Goal: Information Seeking & Learning: Learn about a topic

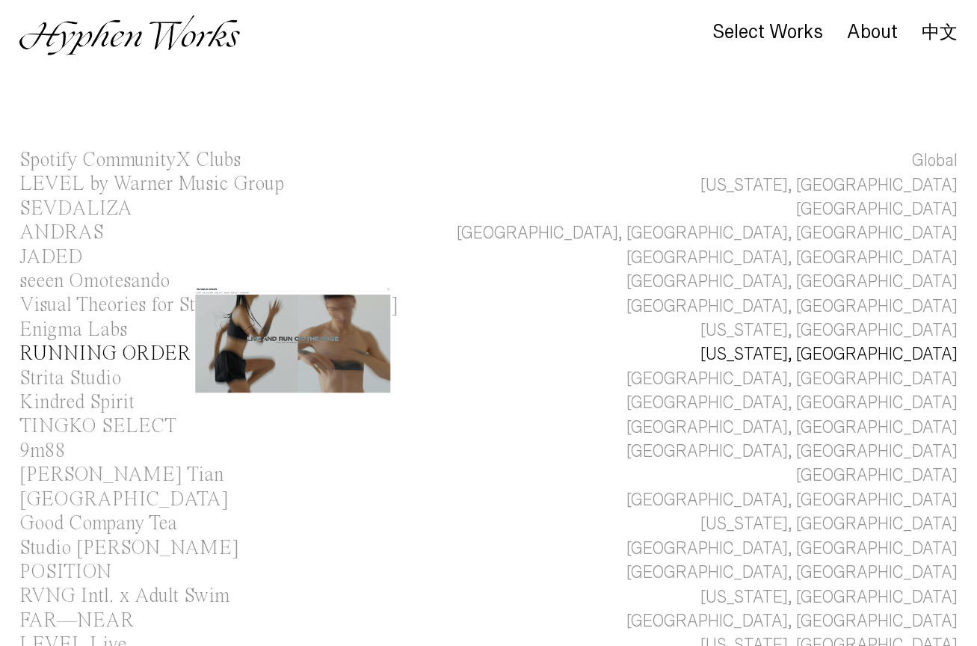
click at [123, 355] on div "RUNNING ORDER" at bounding box center [104, 354] width 171 height 20
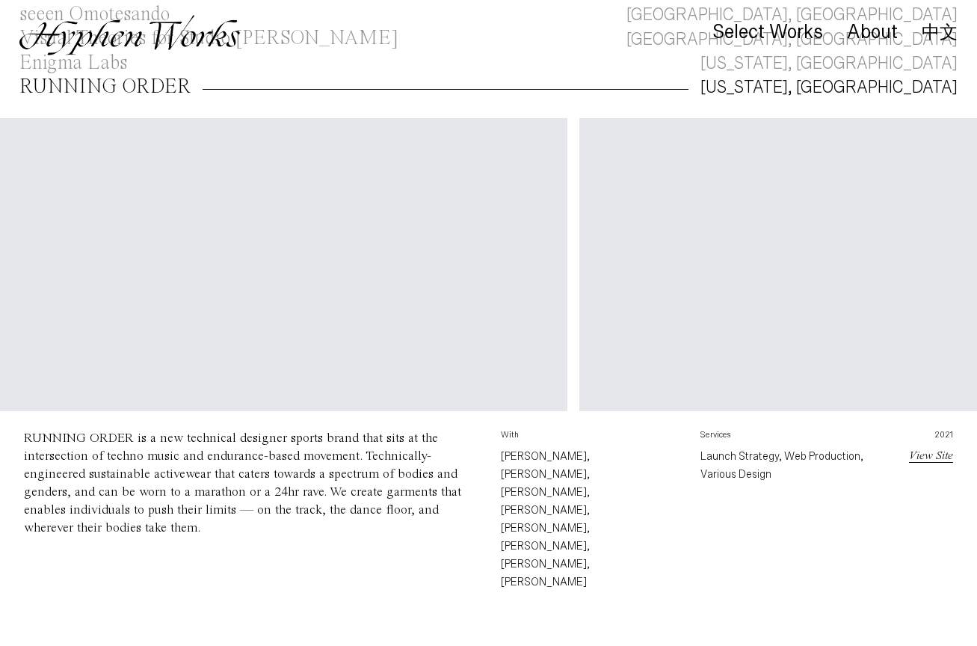
scroll to position [0, 1270]
click at [931, 29] on link "中文" at bounding box center [939, 32] width 36 height 16
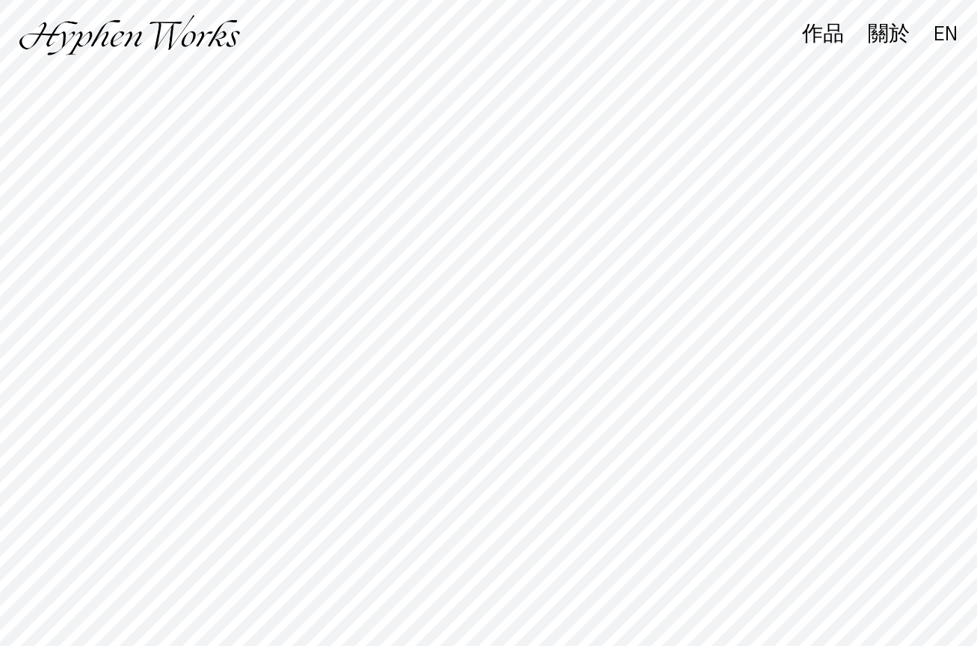
scroll to position [1, 0]
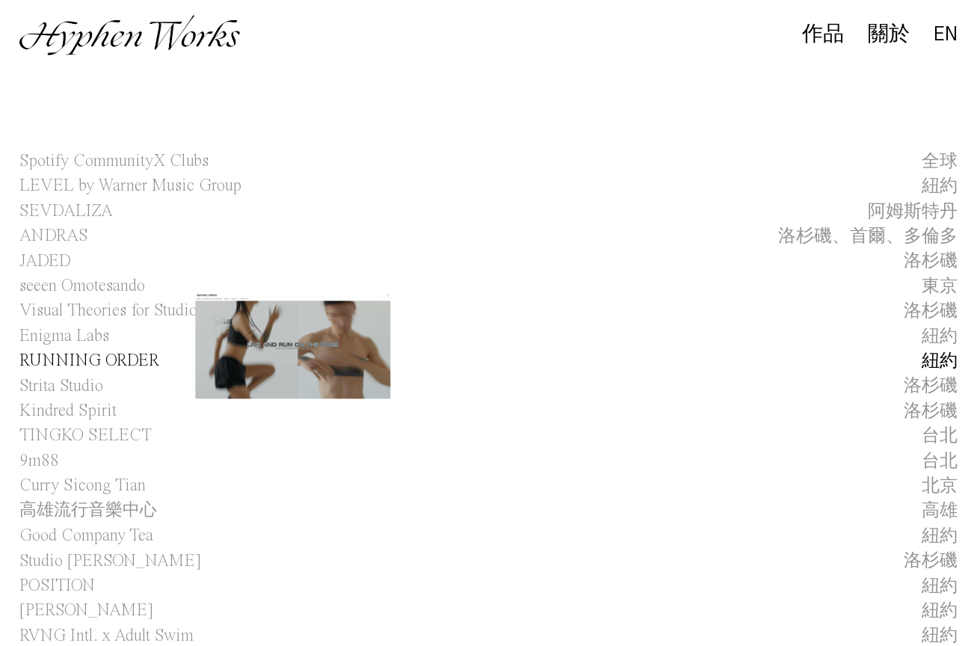
click at [98, 362] on span "RUNNING ORDER" at bounding box center [89, 360] width 140 height 25
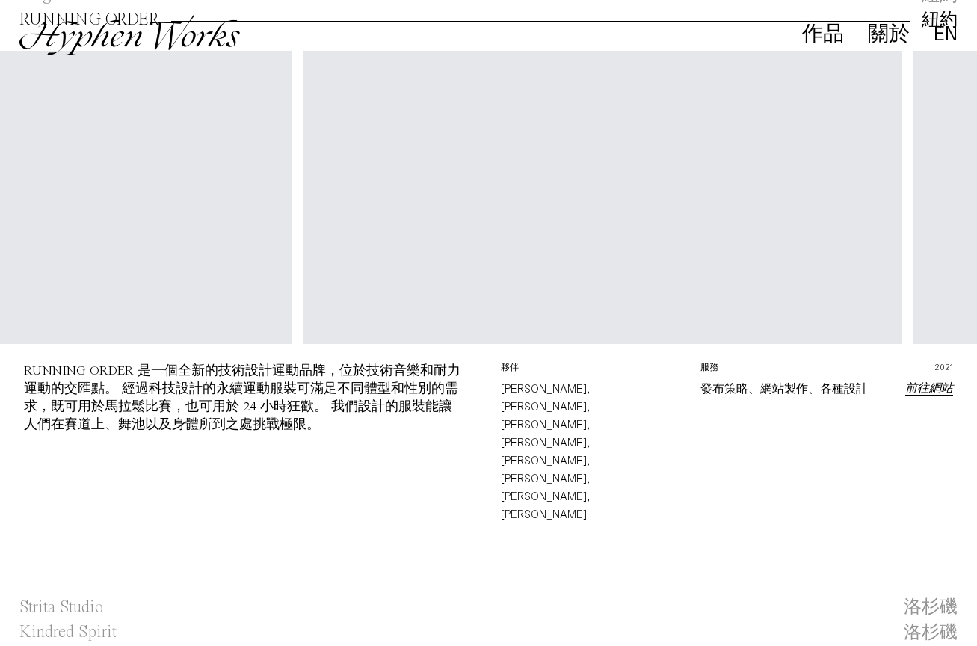
scroll to position [341, 0]
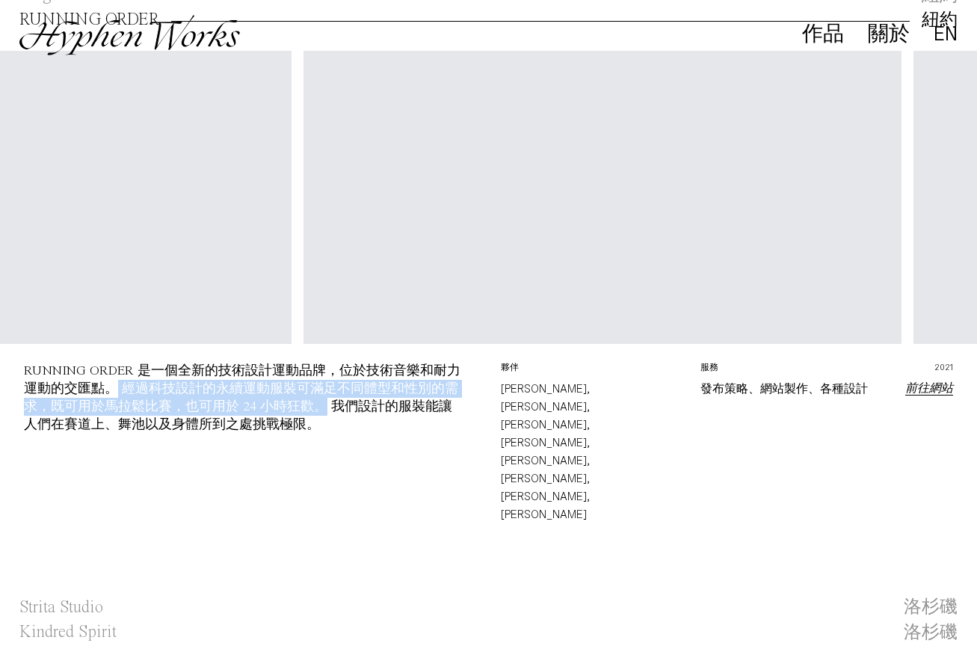
drag, startPoint x: 115, startPoint y: 384, endPoint x: 321, endPoint y: 407, distance: 207.5
click at [321, 407] on div "RUNNING ORDER 是一個全新的技術設計運動品牌，位於技術音樂和耐力運動的交匯點。 經過科技設計的永續運動服裝可滿足不同體型和性別的需求，既可用於馬拉…" at bounding box center [242, 397] width 436 height 67
click at [327, 406] on div "RUNNING ORDER 是一個全新的技術設計運動品牌，位於技術音樂和耐力運動的交匯點。 經過科技設計的永續運動服裝可滿足不同體型和性別的需求，既可用於馬拉…" at bounding box center [242, 397] width 436 height 67
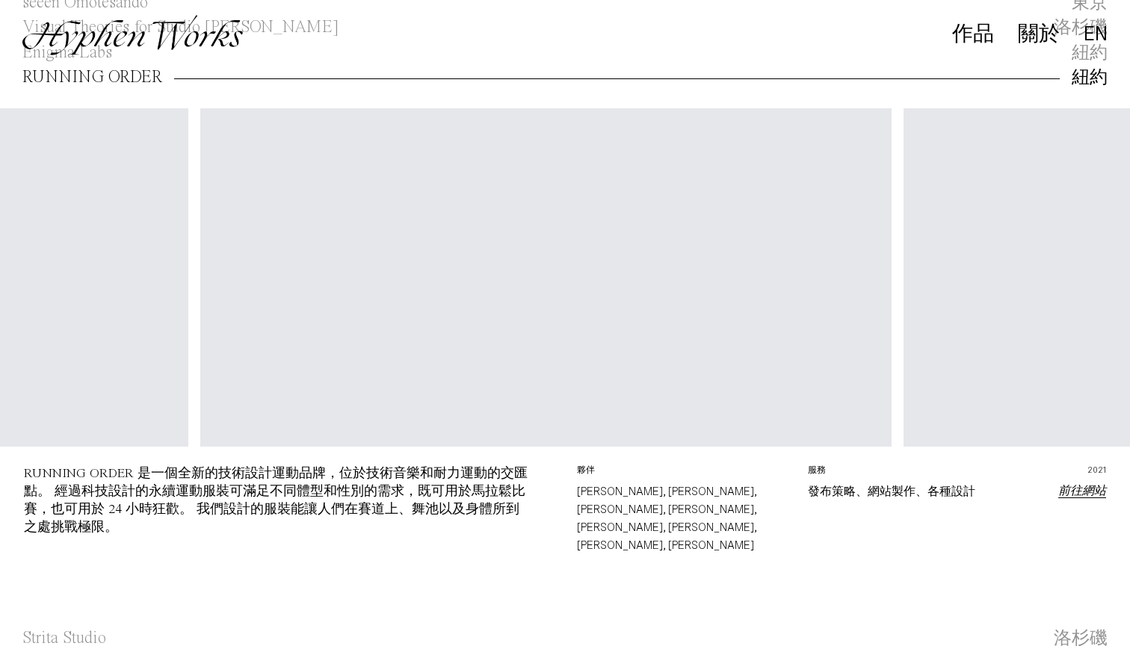
scroll to position [285, 0]
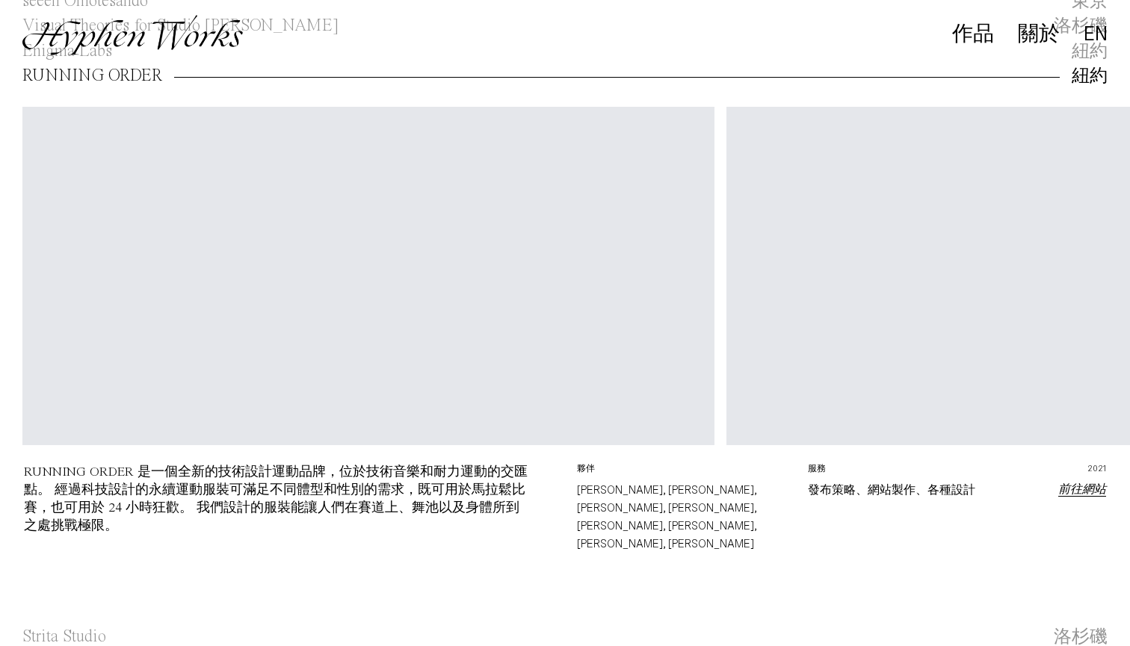
click at [976, 485] on link "前往網站" at bounding box center [1082, 490] width 48 height 12
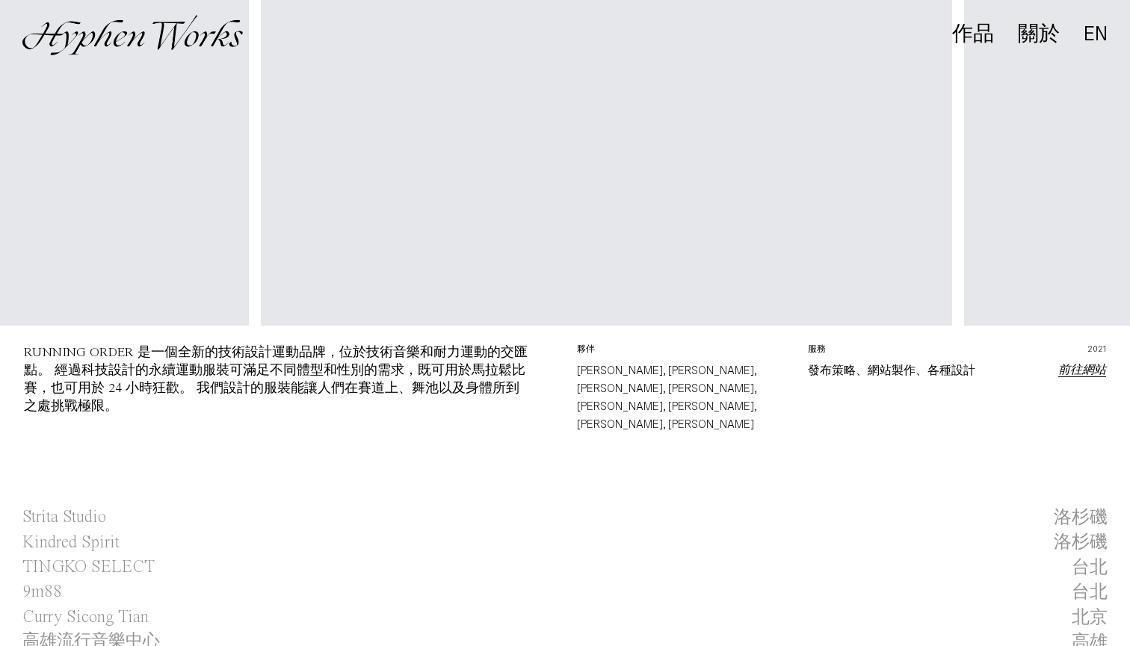
scroll to position [401, 0]
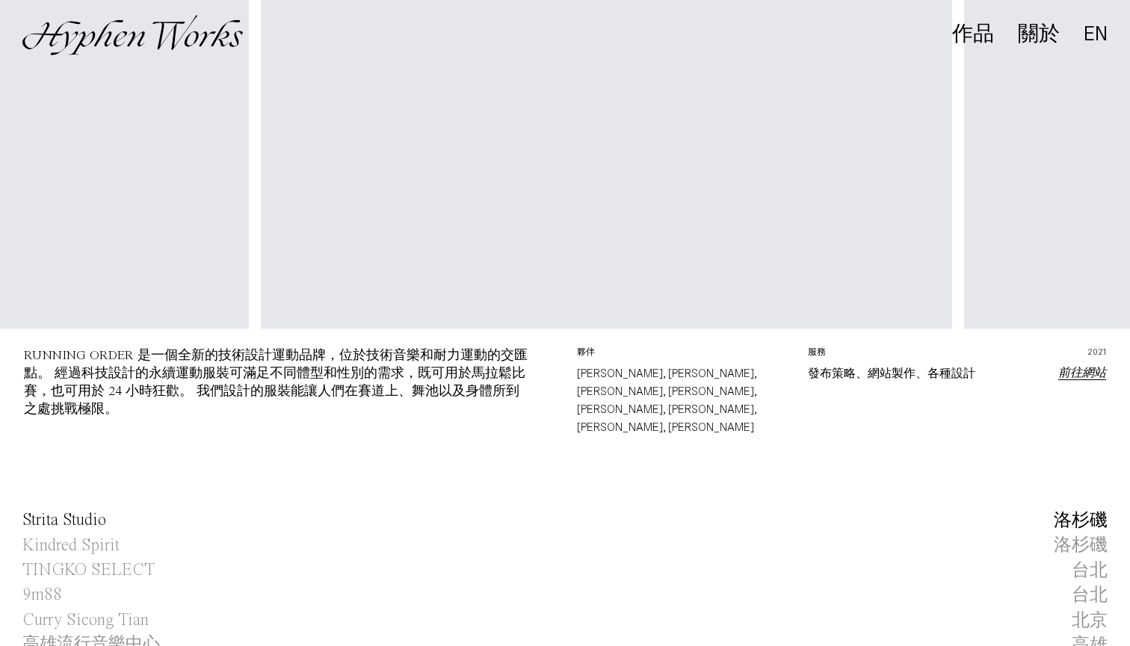
click at [90, 508] on span "Strita Studio" at bounding box center [64, 520] width 84 height 25
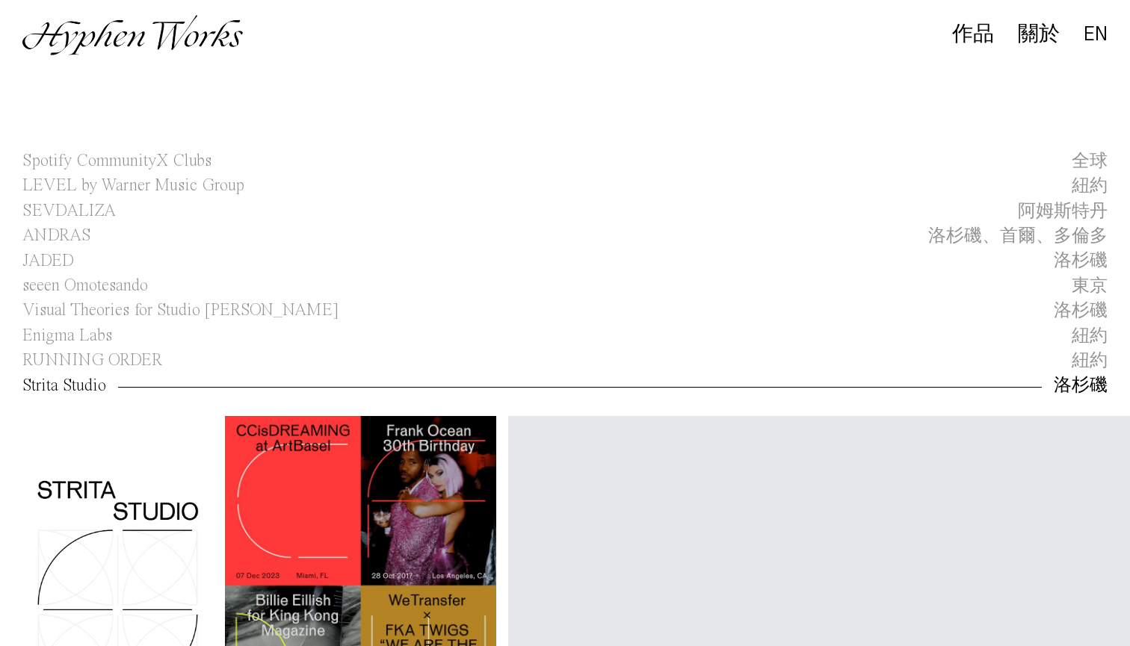
scroll to position [246, 0]
